Goal: Task Accomplishment & Management: Use online tool/utility

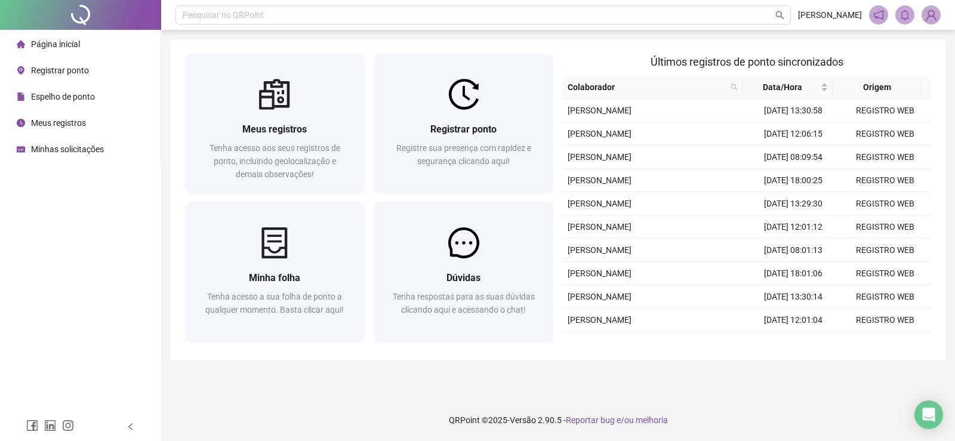
click at [50, 66] on span "Registrar ponto" at bounding box center [60, 71] width 58 height 10
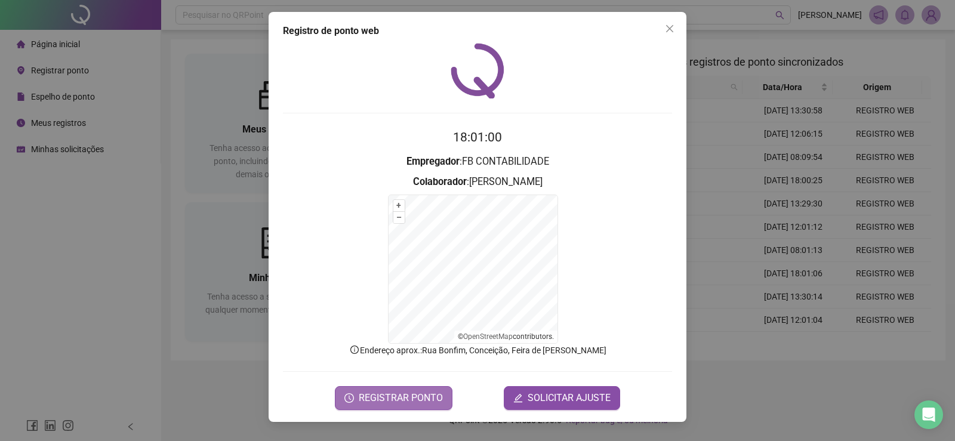
click at [399, 397] on span "REGISTRAR PONTO" at bounding box center [401, 398] width 84 height 14
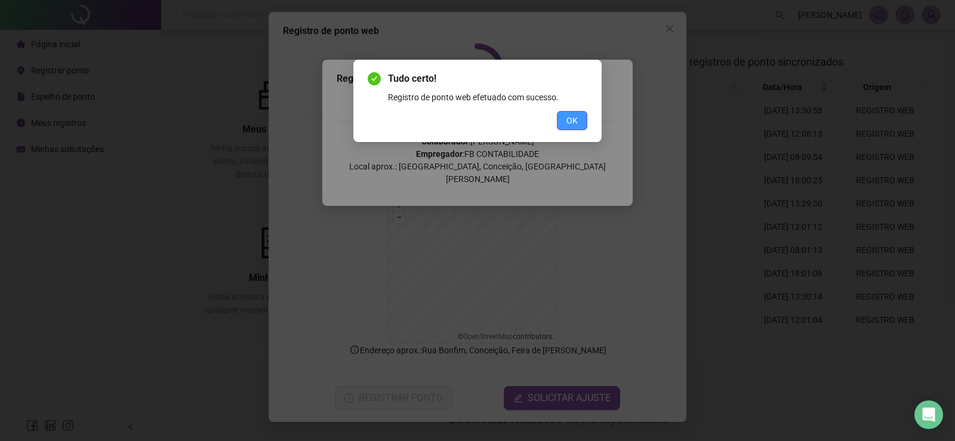
click at [570, 116] on span "OK" at bounding box center [571, 120] width 11 height 13
